Goal: Information Seeking & Learning: Learn about a topic

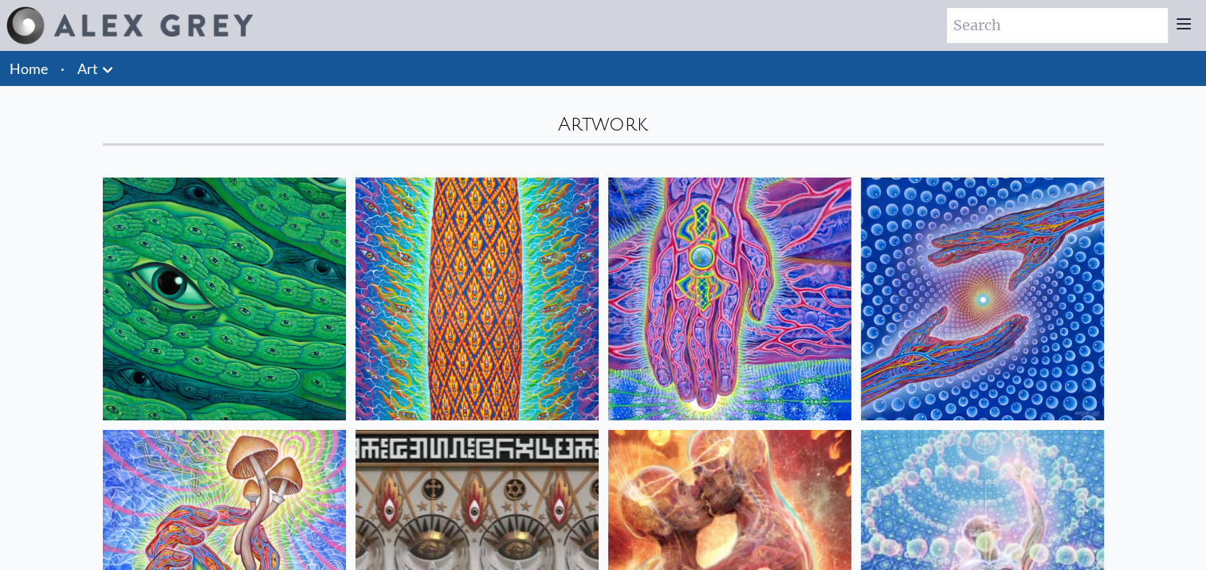
click at [104, 70] on icon at bounding box center [107, 70] width 19 height 19
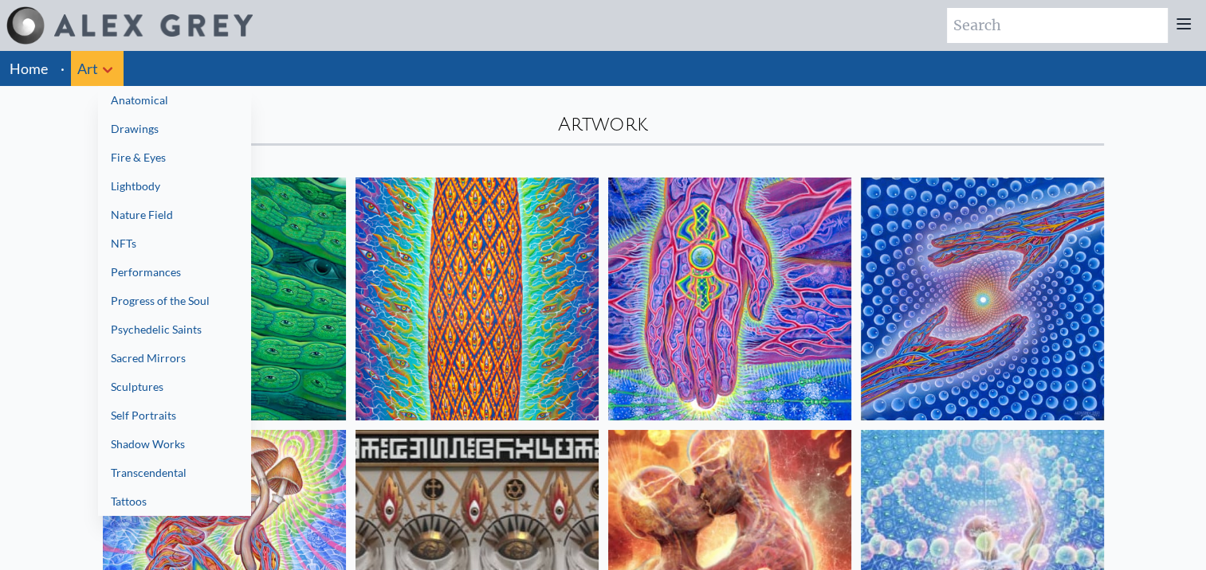
click at [115, 96] on link "Anatomical" at bounding box center [174, 100] width 153 height 29
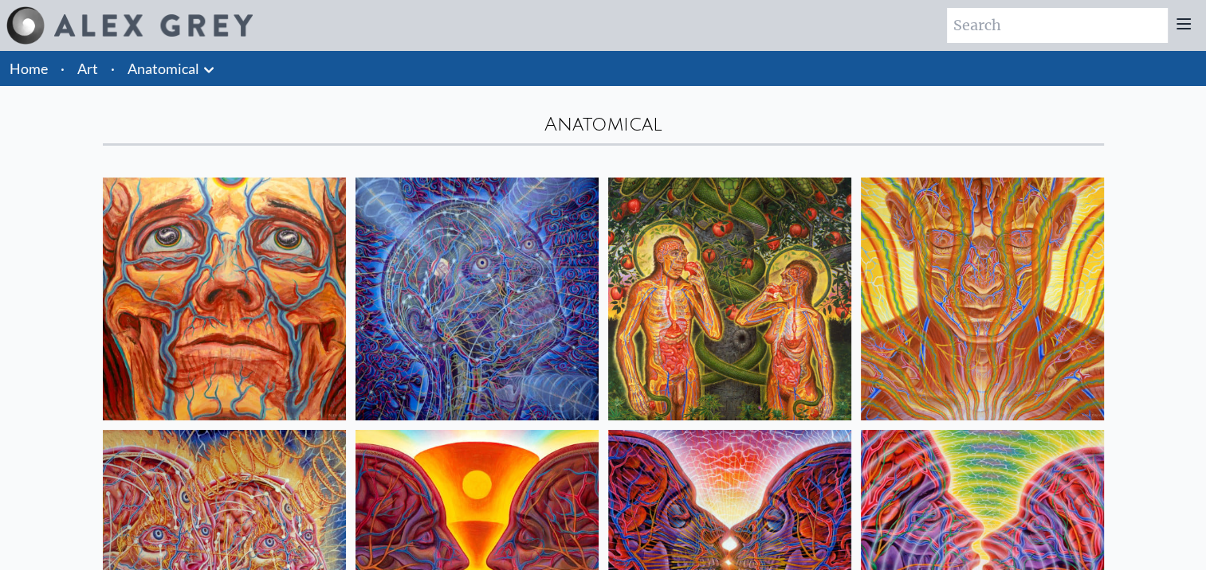
click at [206, 75] on icon at bounding box center [208, 70] width 19 height 19
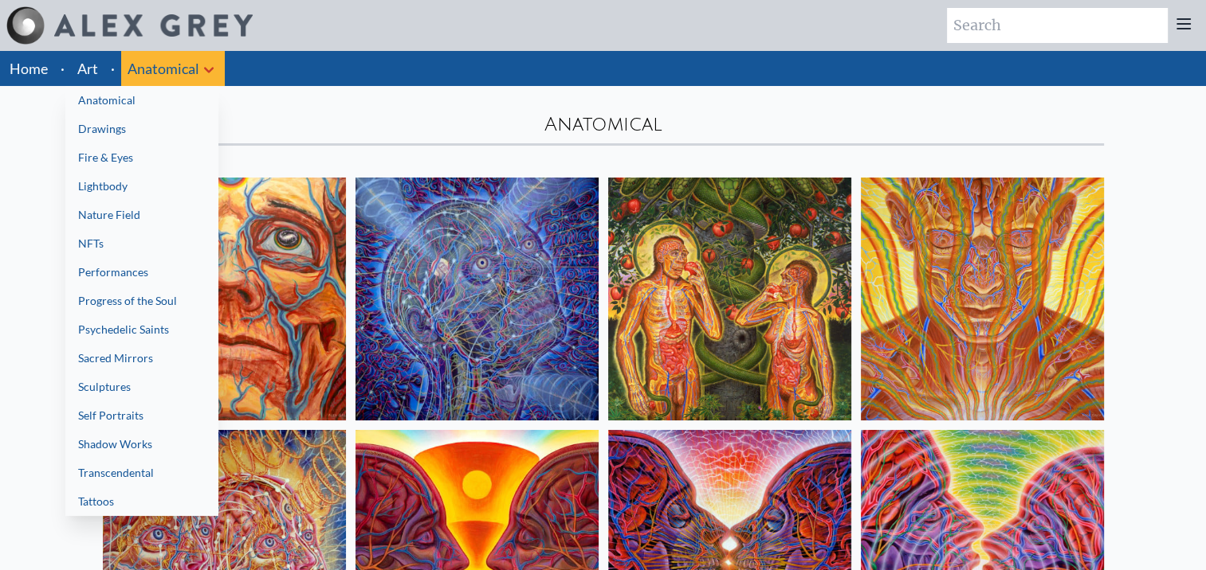
click at [195, 359] on link "Sacred Mirrors" at bounding box center [141, 358] width 153 height 29
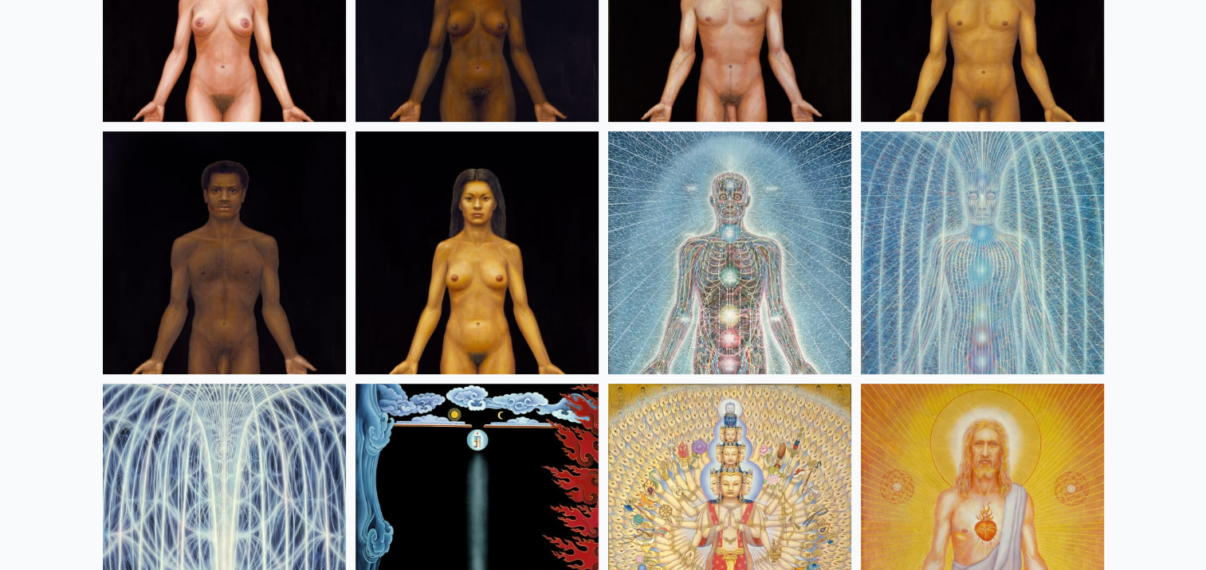
scroll to position [797, 0]
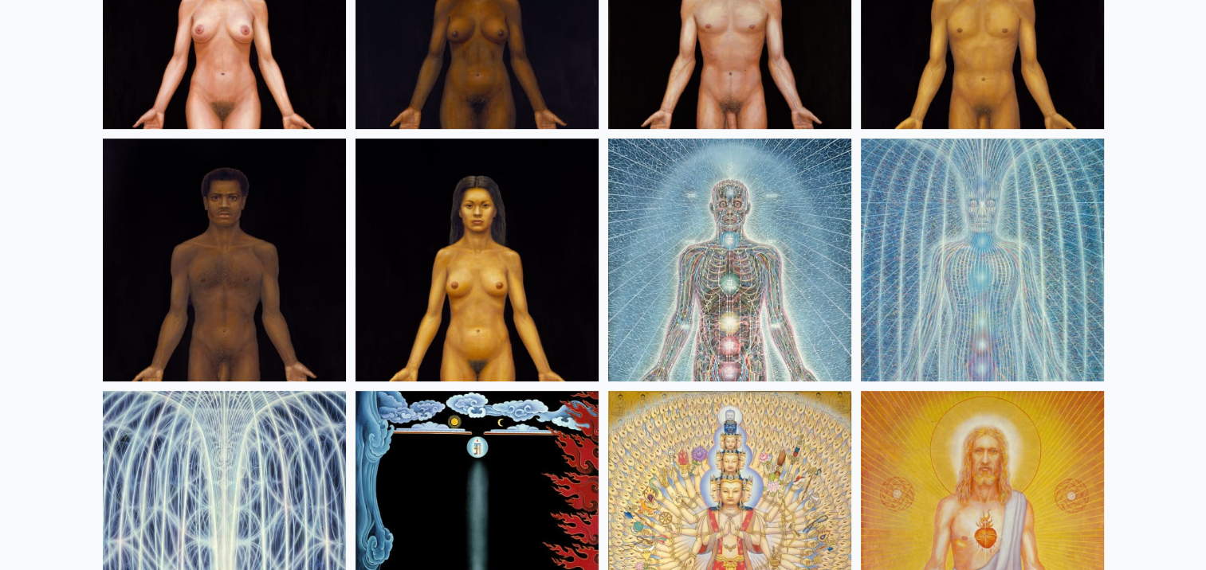
click at [772, 261] on img at bounding box center [729, 260] width 243 height 243
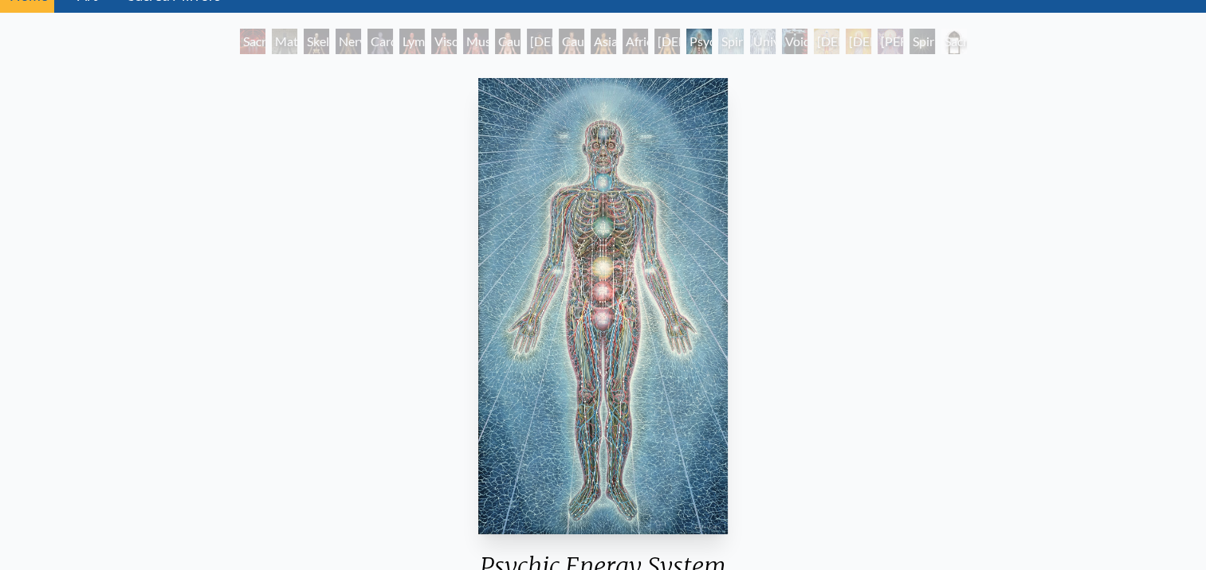
scroll to position [159, 0]
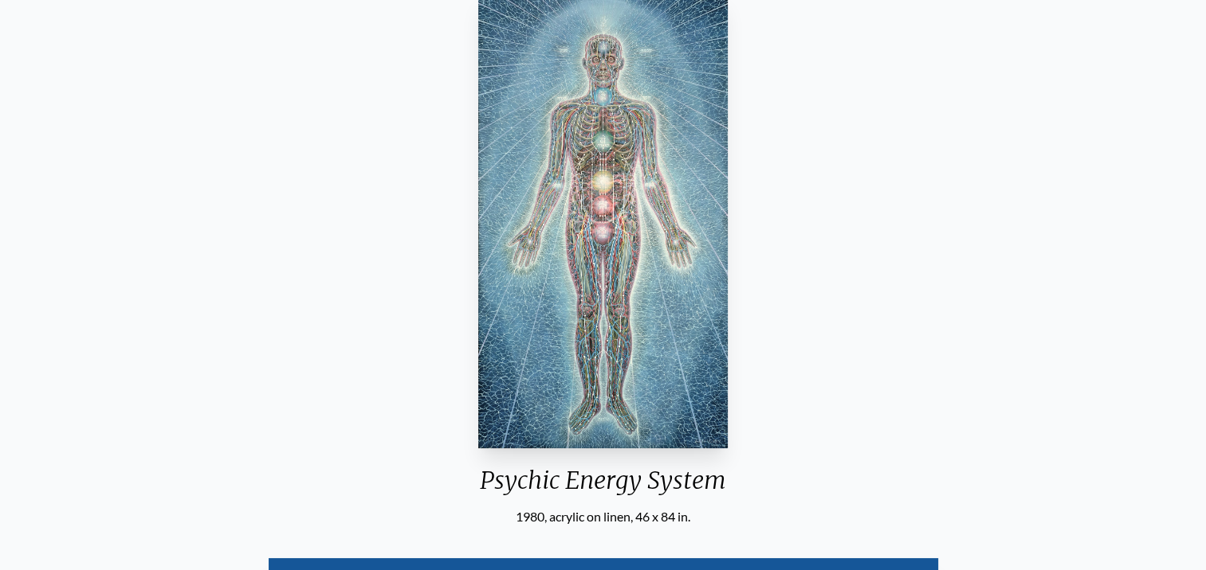
click at [872, 178] on div "Psychic Energy System 1980, acrylic on linen, 46 x 84 in. Visit the CoSM Shop P…" at bounding box center [603, 492] width 1180 height 1013
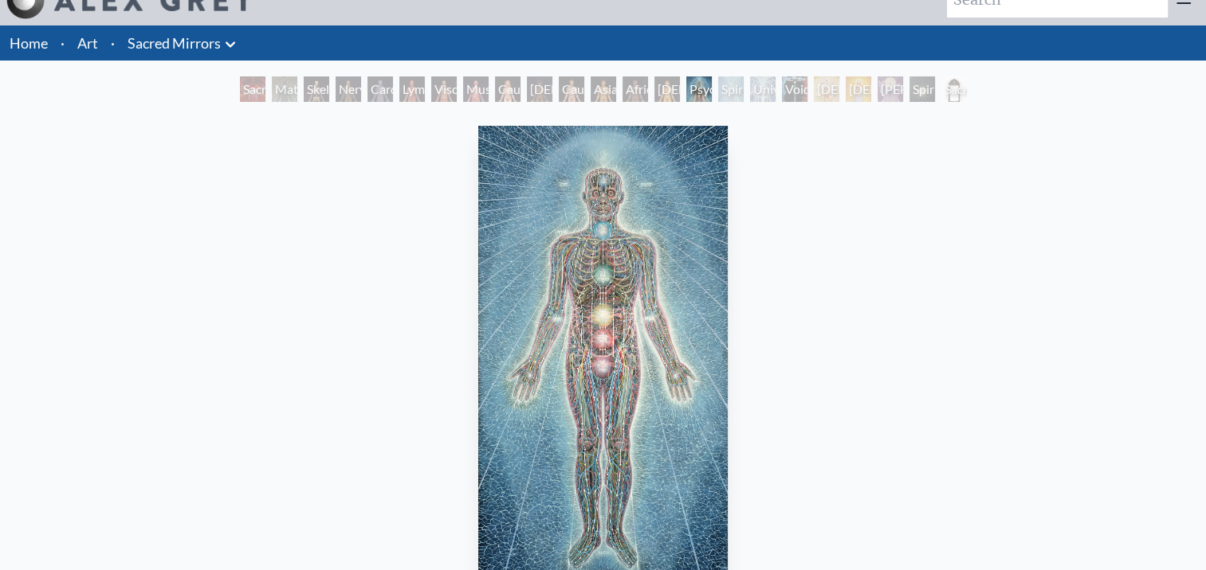
scroll to position [0, 0]
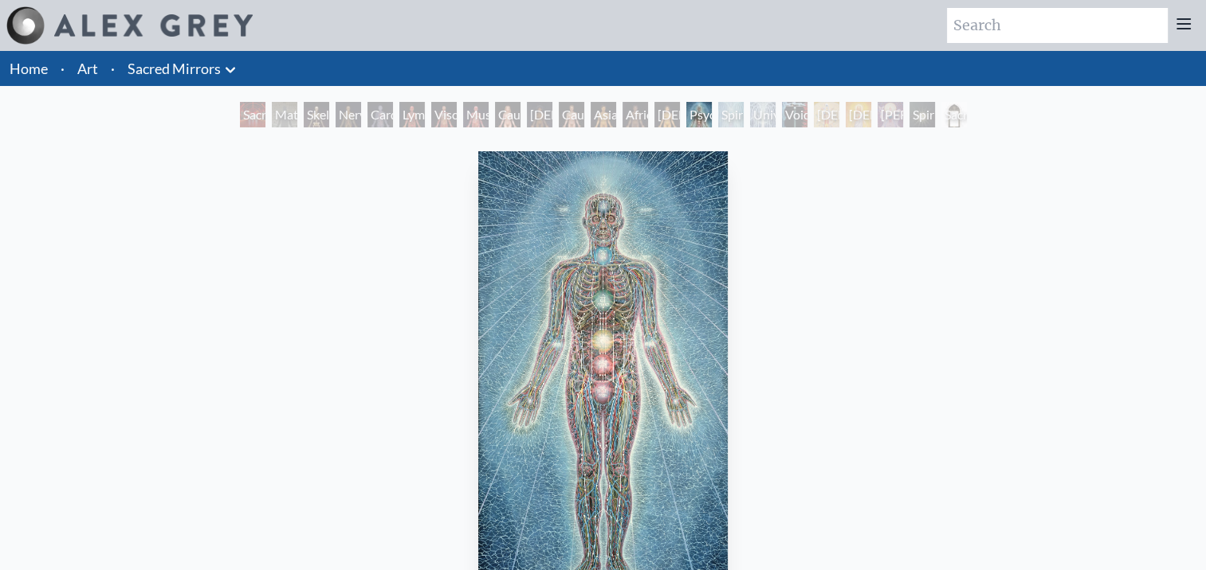
click at [477, 122] on div "Muscle System" at bounding box center [475, 114] width 25 height 25
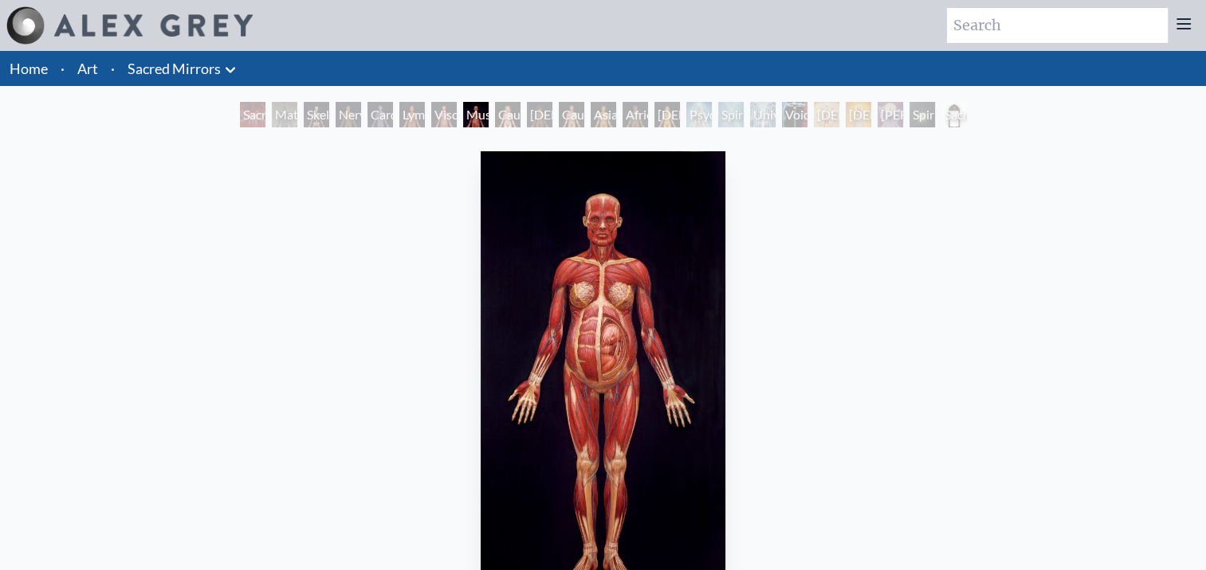
click at [712, 120] on div "Psychic Energy System" at bounding box center [698, 114] width 25 height 25
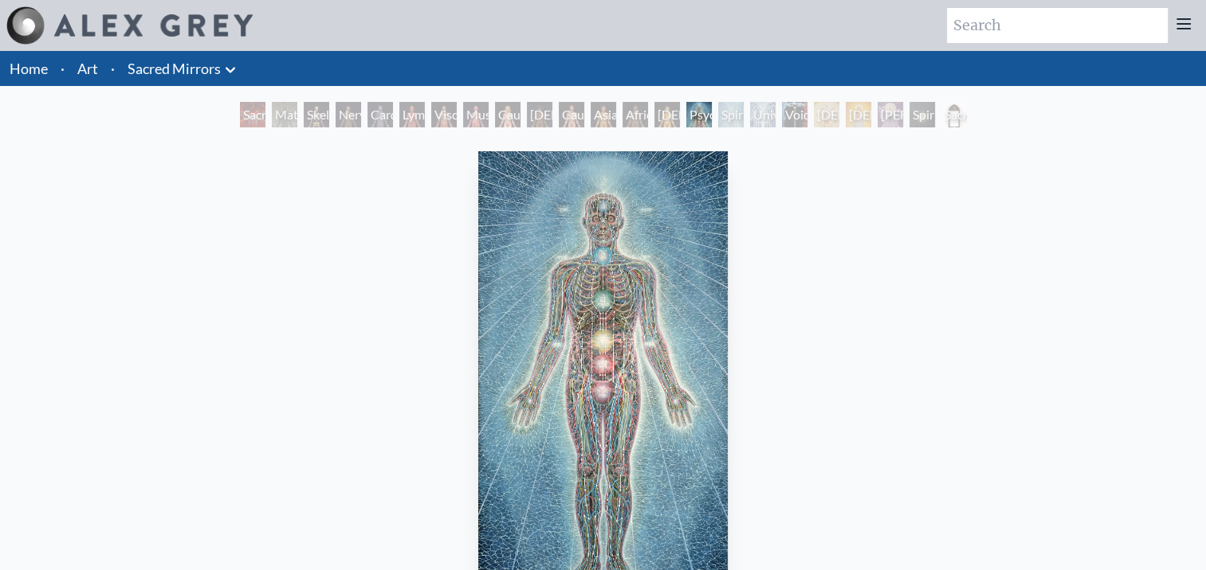
click at [732, 119] on div "Spiritual Energy System" at bounding box center [730, 114] width 25 height 25
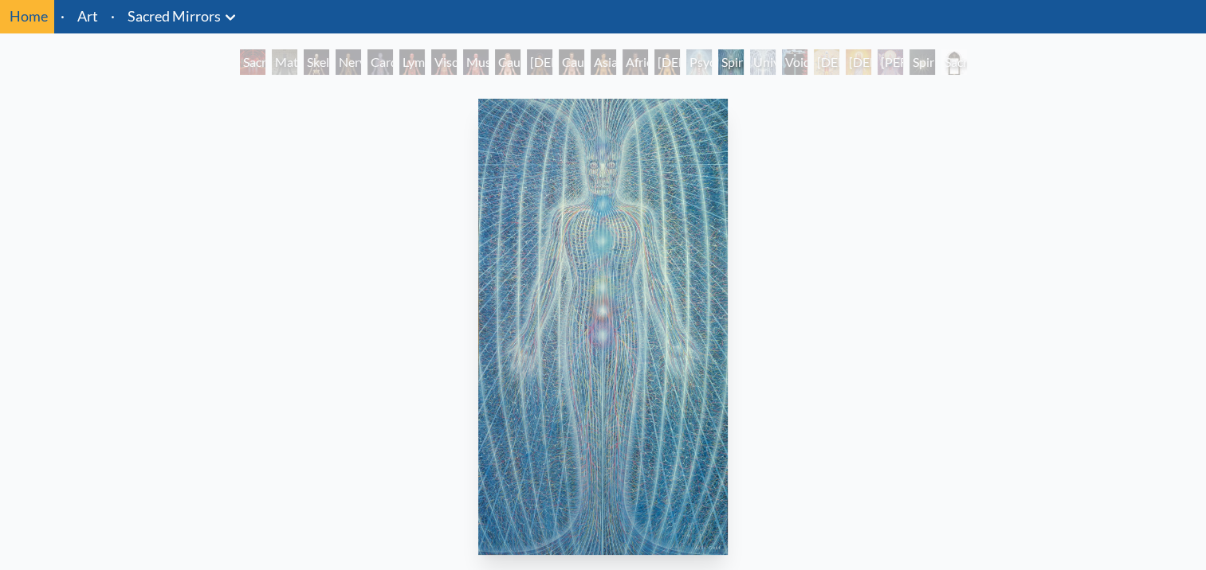
scroll to position [80, 0]
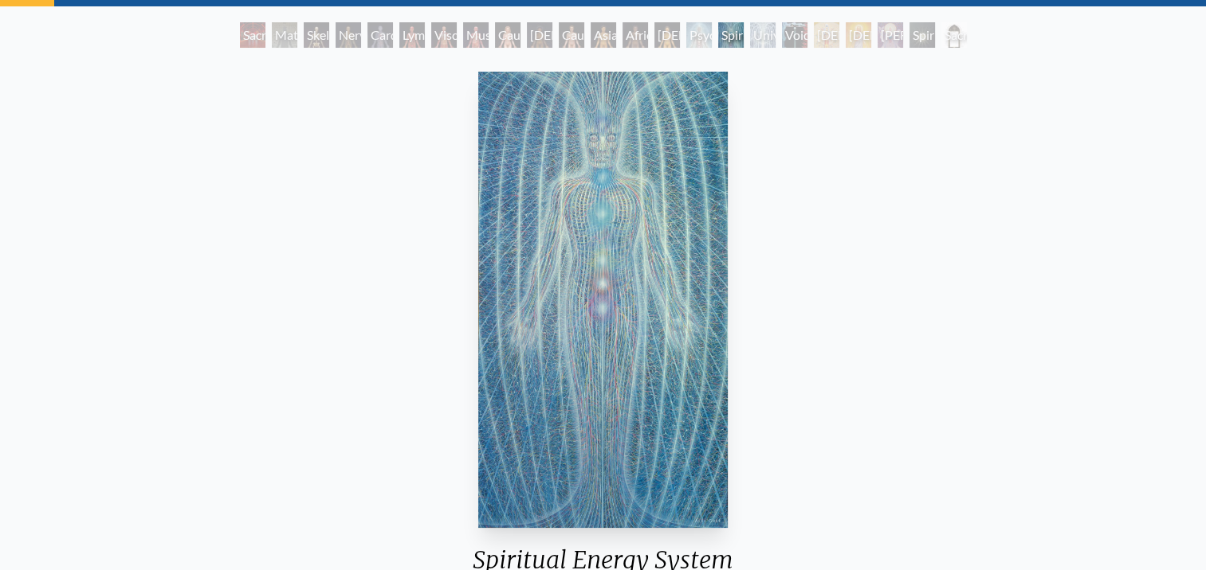
click at [936, 241] on div "Spiritual Energy System 1981, acrylic on canvas, 46 x 84 in. Visit the CoSM Sho…" at bounding box center [603, 571] width 1180 height 1013
